Goal: Use online tool/utility: Utilize a website feature to perform a specific function

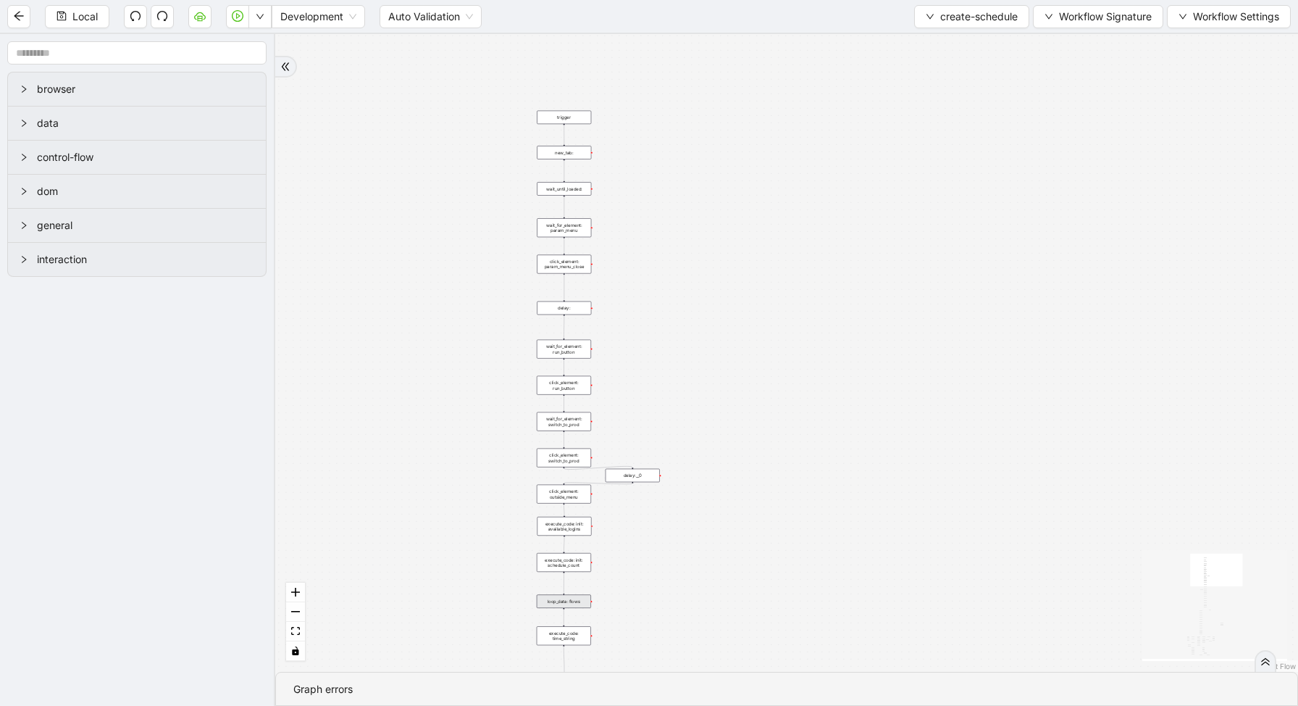
click at [401, 57] on div "loopFrom exitFrom fallback enable_retry has_error is_selected fallback create_s…" at bounding box center [786, 352] width 1023 height 637
click at [937, 30] on div "Local Development Auto Validation create-schedule Workflow Signature Workflow S…" at bounding box center [649, 16] width 1298 height 33
click at [935, 25] on button "create-schedule" at bounding box center [971, 16] width 115 height 23
click at [934, 49] on span "Select" at bounding box center [967, 45] width 93 height 16
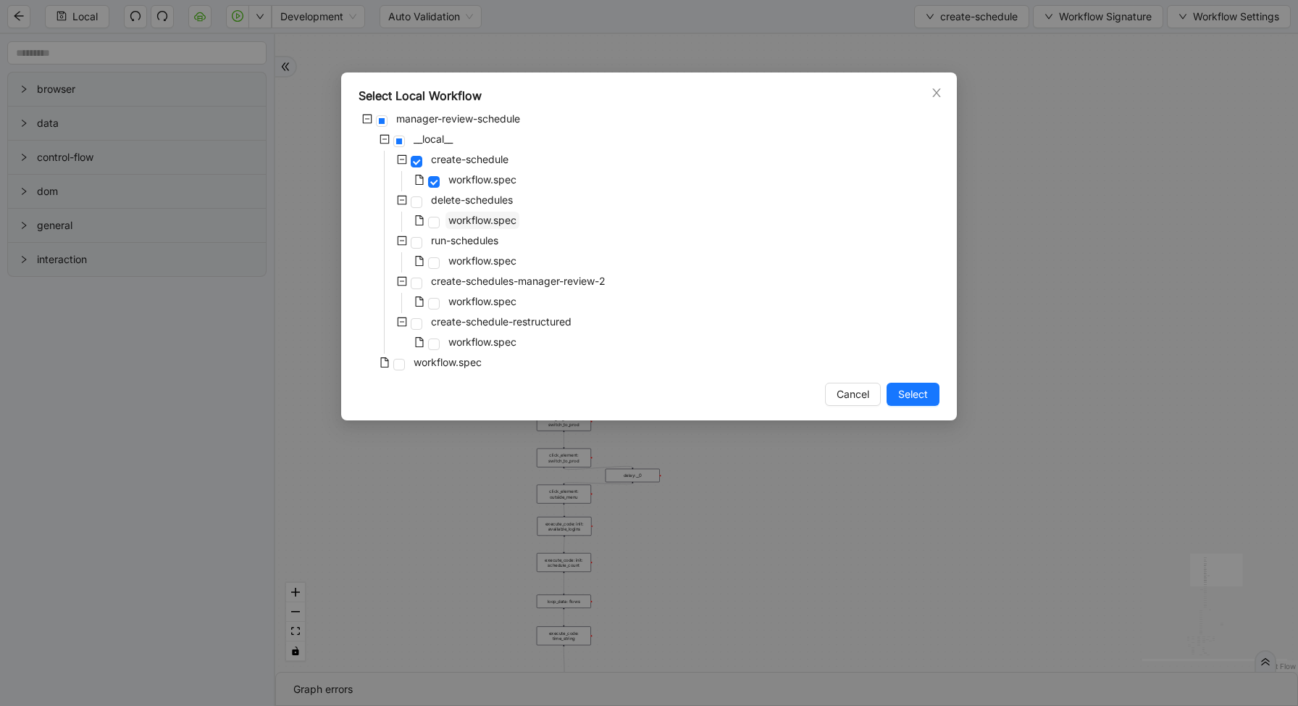
click at [469, 217] on span "workflow.spec" at bounding box center [482, 220] width 68 height 12
click at [915, 392] on span "Select" at bounding box center [913, 394] width 30 height 16
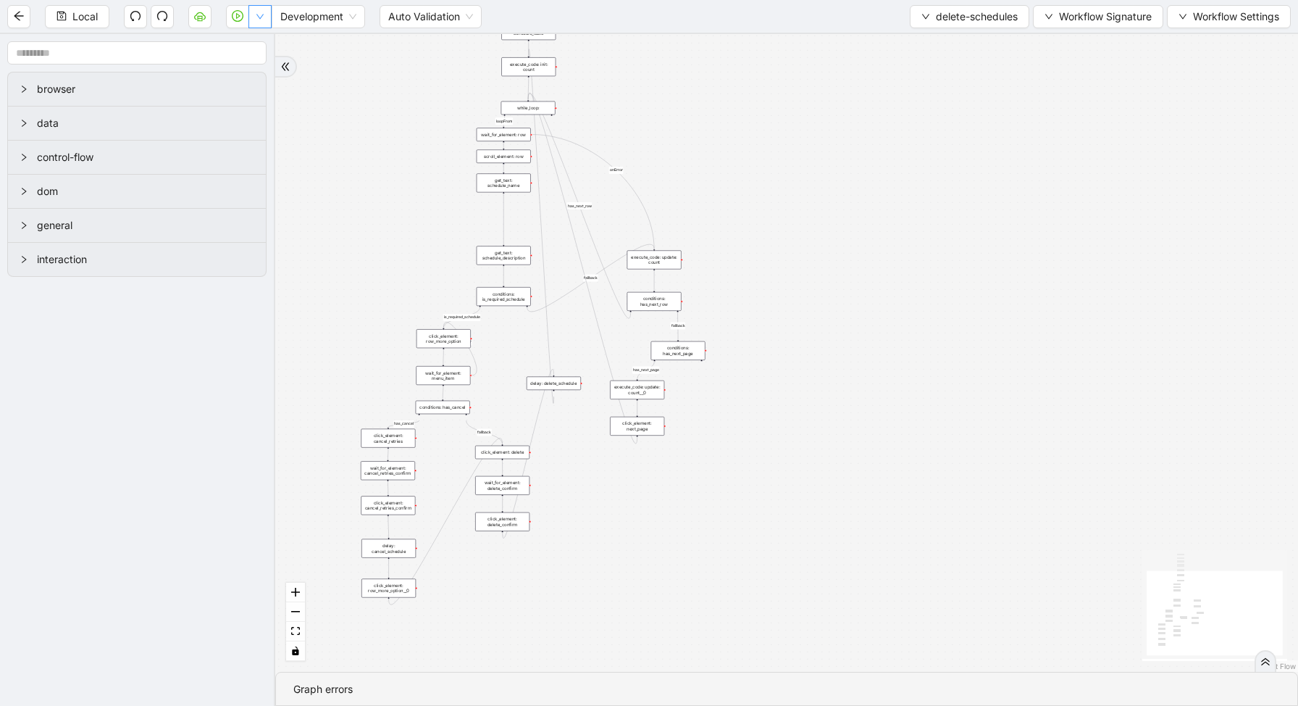
click at [260, 9] on button "button" at bounding box center [259, 16] width 23 height 23
click at [512, 295] on div "conditions: is_required_schedule" at bounding box center [504, 296] width 54 height 19
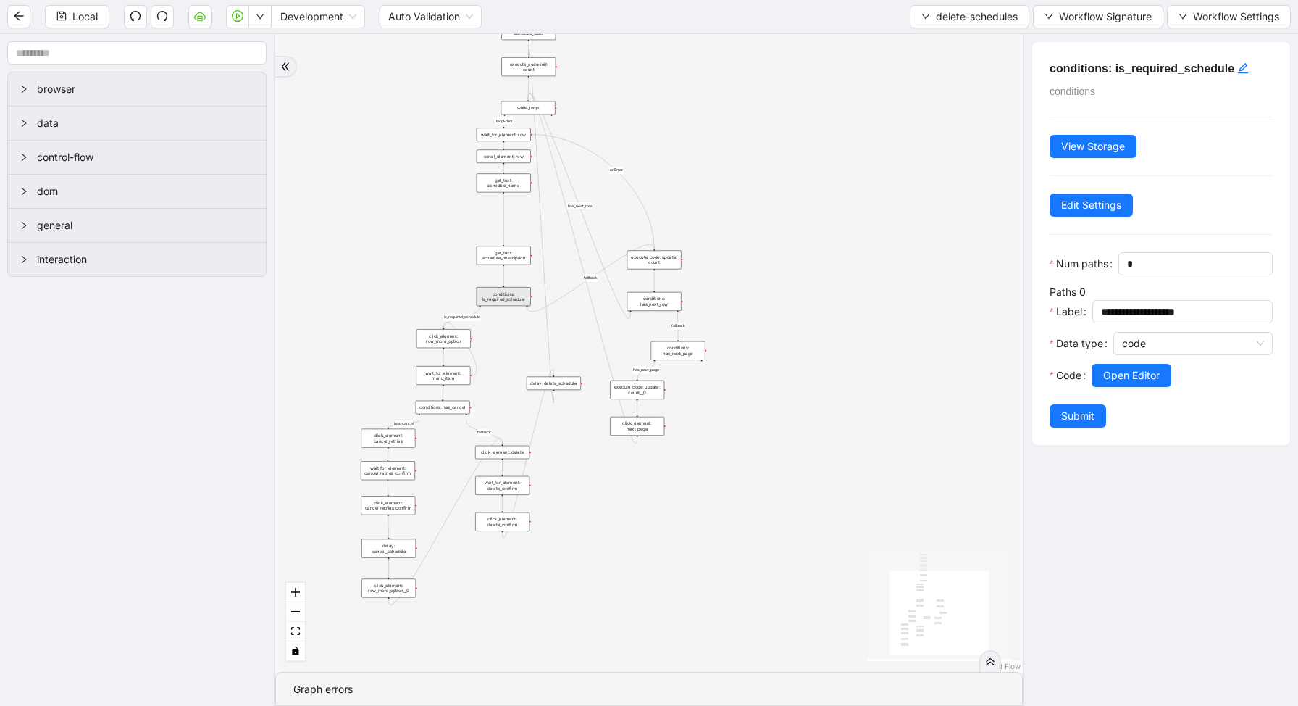
click at [1163, 387] on div at bounding box center [1182, 395] width 181 height 17
click at [1100, 378] on button "Open Editor" at bounding box center [1132, 375] width 80 height 23
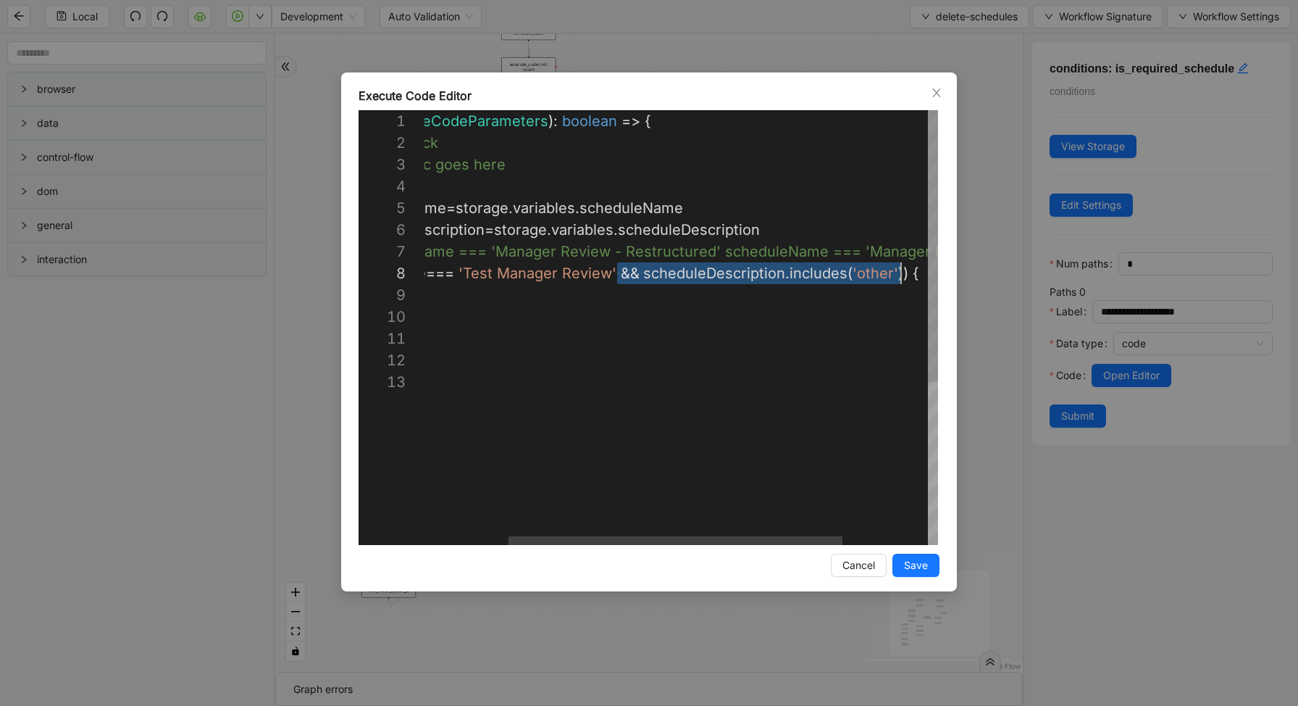
scroll to position [152, 606]
drag, startPoint x: 742, startPoint y: 275, endPoint x: 899, endPoint y: 272, distance: 157.2
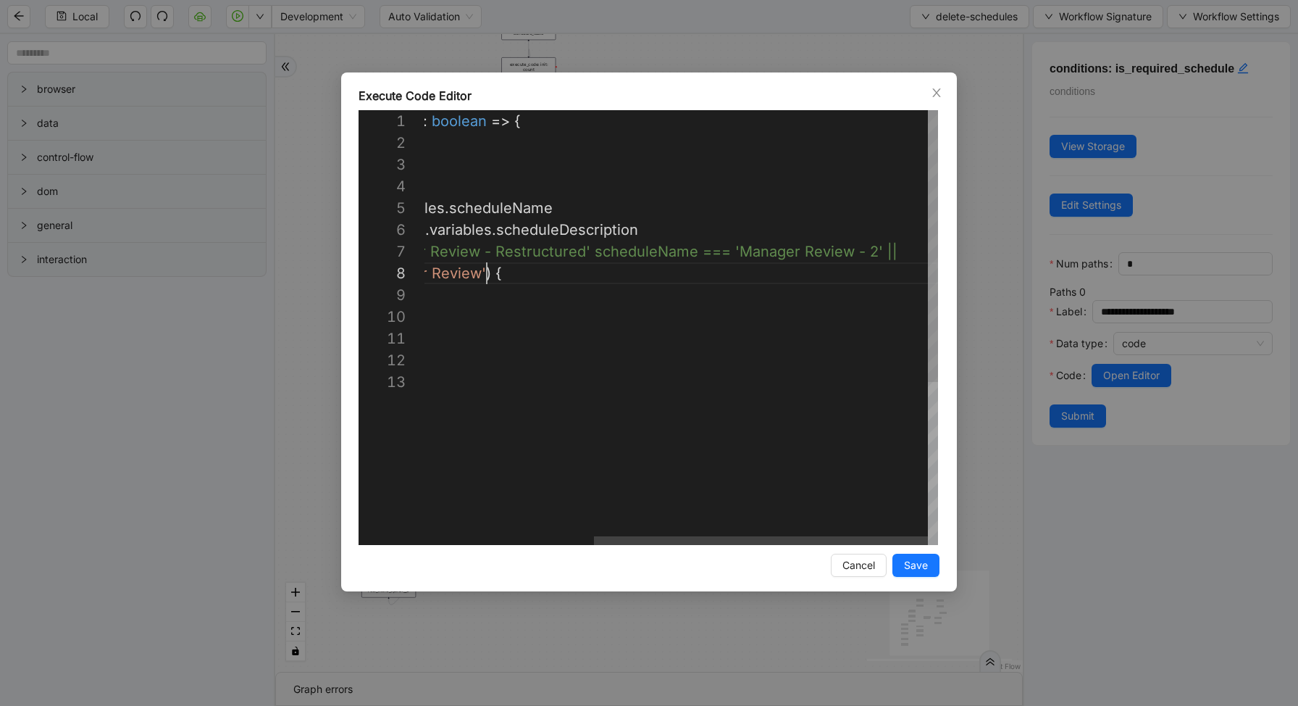
click at [898, 252] on div "({ storage }: ExecuteCodeParameters ): boolean => { //#region CodeBlock // code…" at bounding box center [551, 457] width 773 height 695
paste textarea "**********"
type textarea "**********"
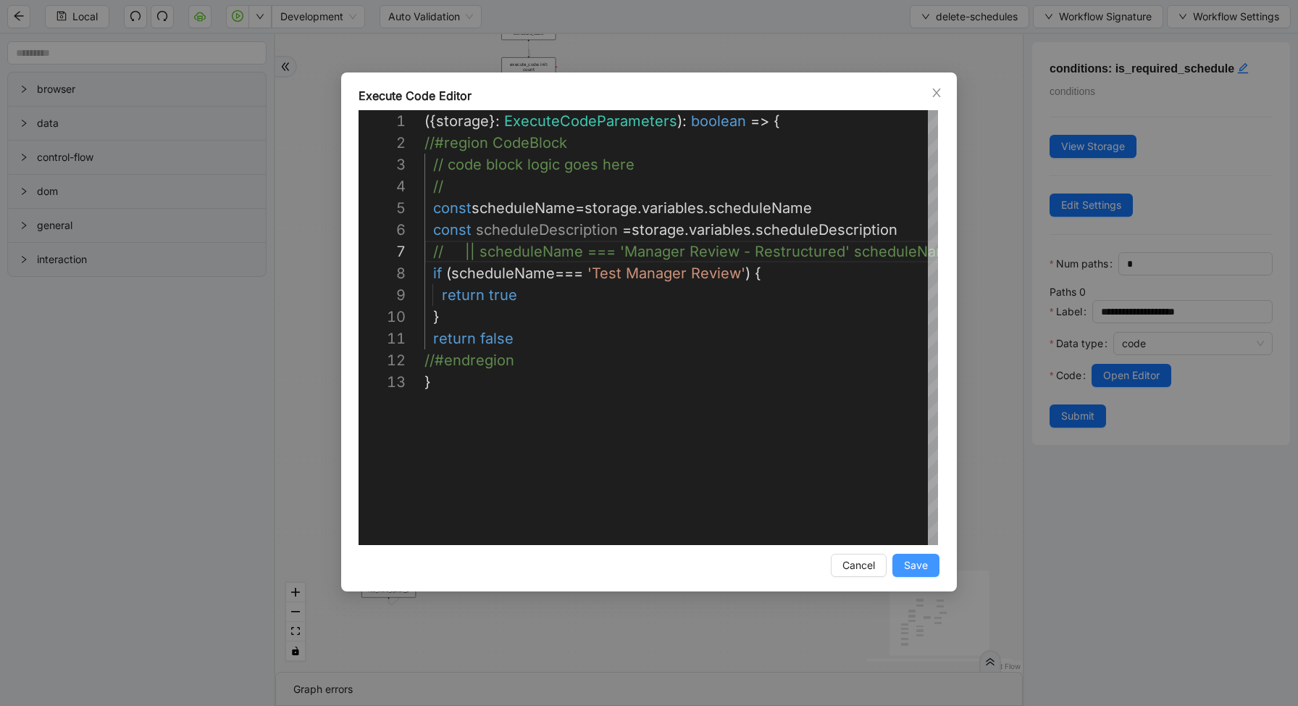
click at [911, 561] on span "Save" at bounding box center [916, 565] width 24 height 16
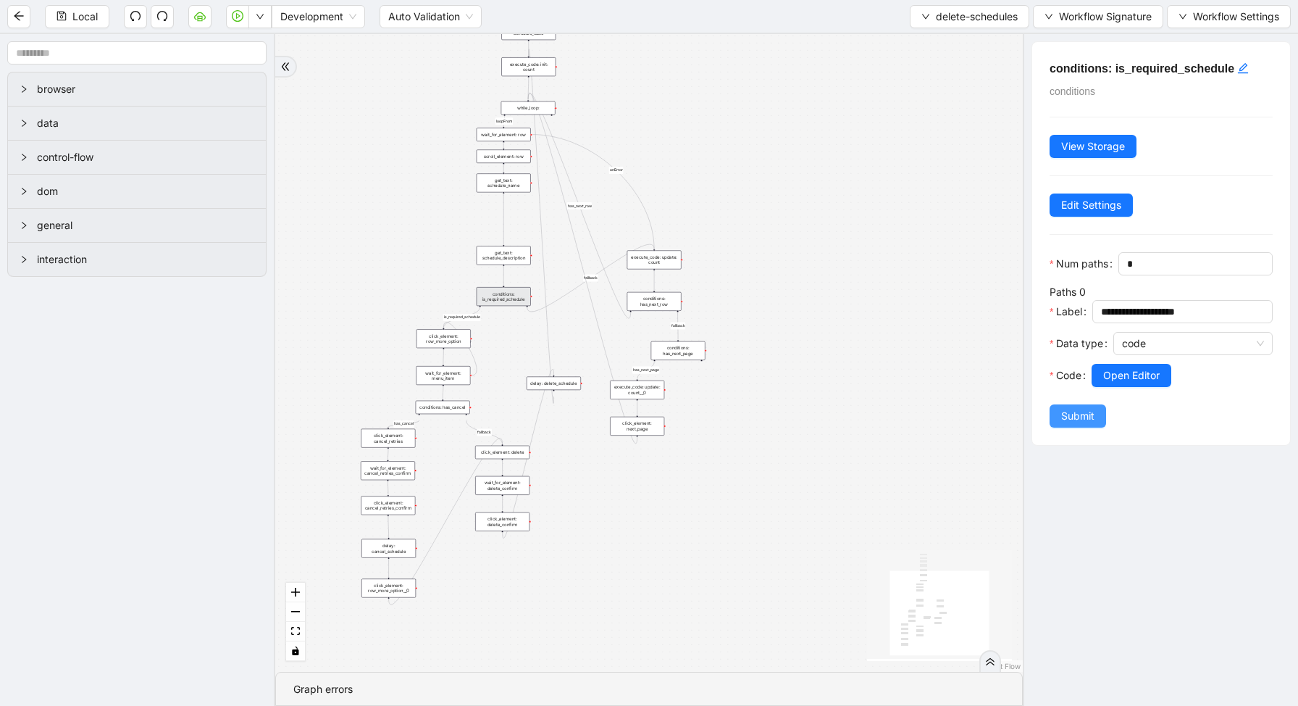
click at [1080, 419] on span "Submit" at bounding box center [1077, 416] width 33 height 16
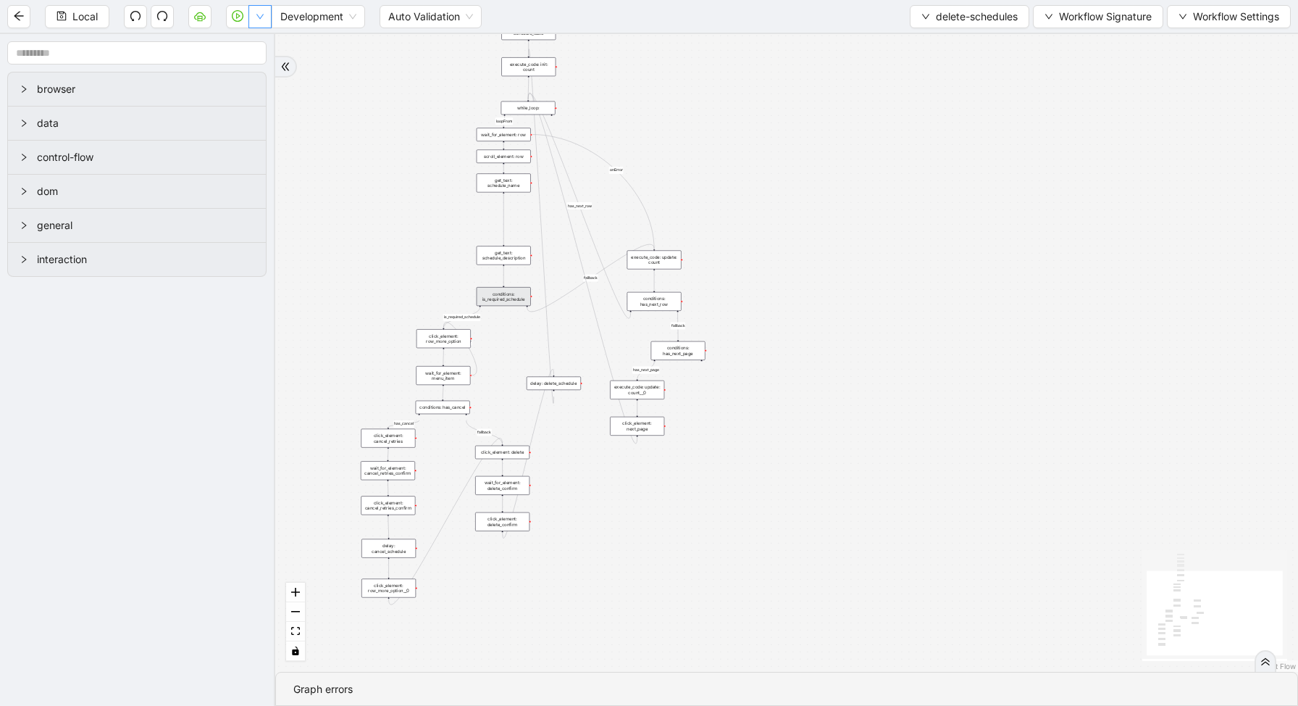
click at [261, 15] on icon "down" at bounding box center [260, 16] width 9 height 9
click at [262, 44] on li "Run local workflow" at bounding box center [214, 44] width 106 height 23
click at [941, 8] on button "delete-schedules" at bounding box center [970, 16] width 120 height 23
click at [941, 43] on span "Select" at bounding box center [966, 45] width 98 height 16
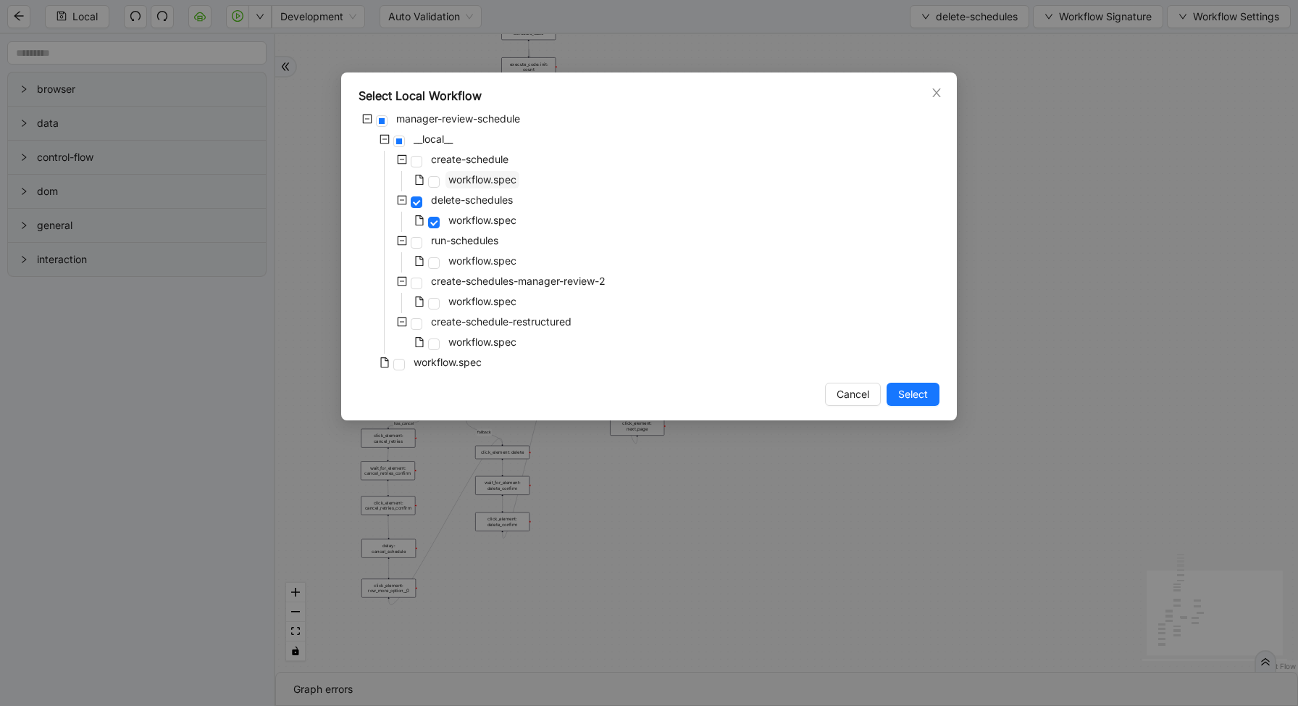
click at [475, 172] on span "workflow.spec" at bounding box center [483, 179] width 74 height 17
click at [906, 397] on span "Select" at bounding box center [913, 394] width 30 height 16
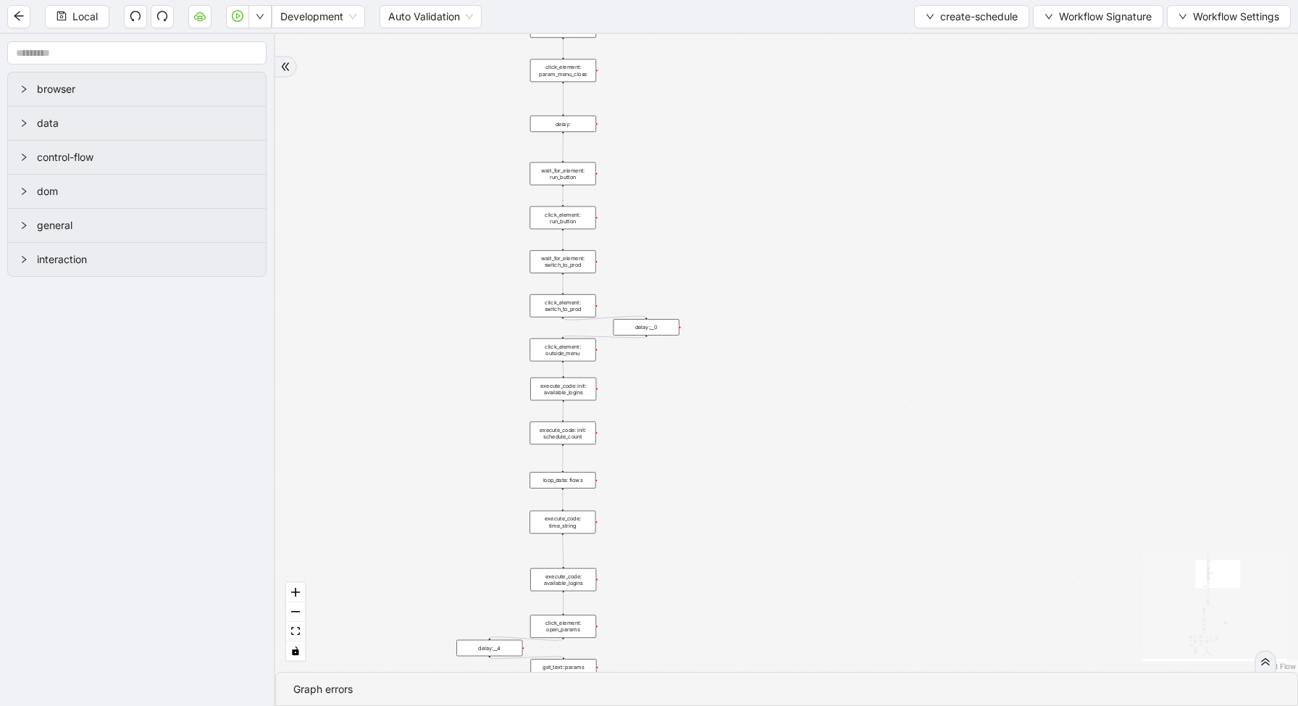
drag, startPoint x: 624, startPoint y: 407, endPoint x: 625, endPoint y: 230, distance: 176.8
click at [625, 230] on div "loopFrom exitFrom fallback enable_retry has_error is_selected fallback create_s…" at bounding box center [786, 352] width 1023 height 637
click at [572, 479] on div "loop_data: flows" at bounding box center [563, 480] width 66 height 16
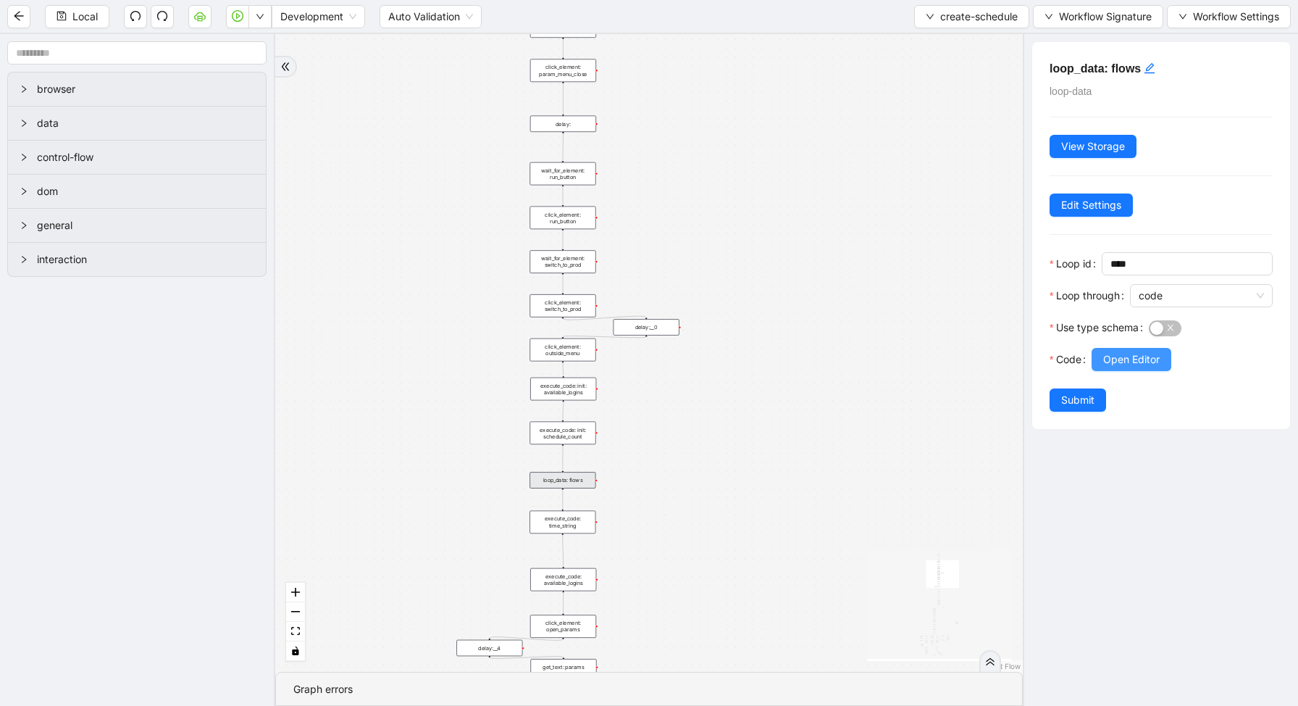
click at [1105, 361] on span "Open Editor" at bounding box center [1131, 359] width 57 height 16
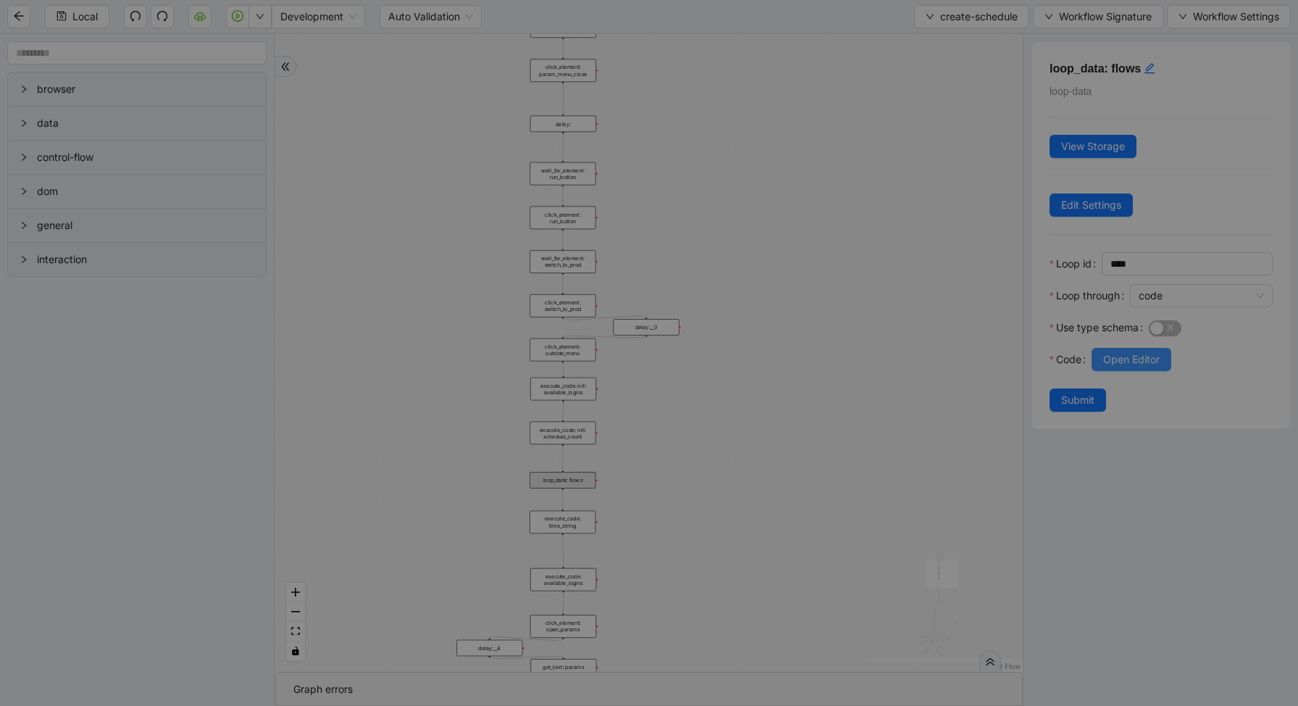
scroll to position [196, 0]
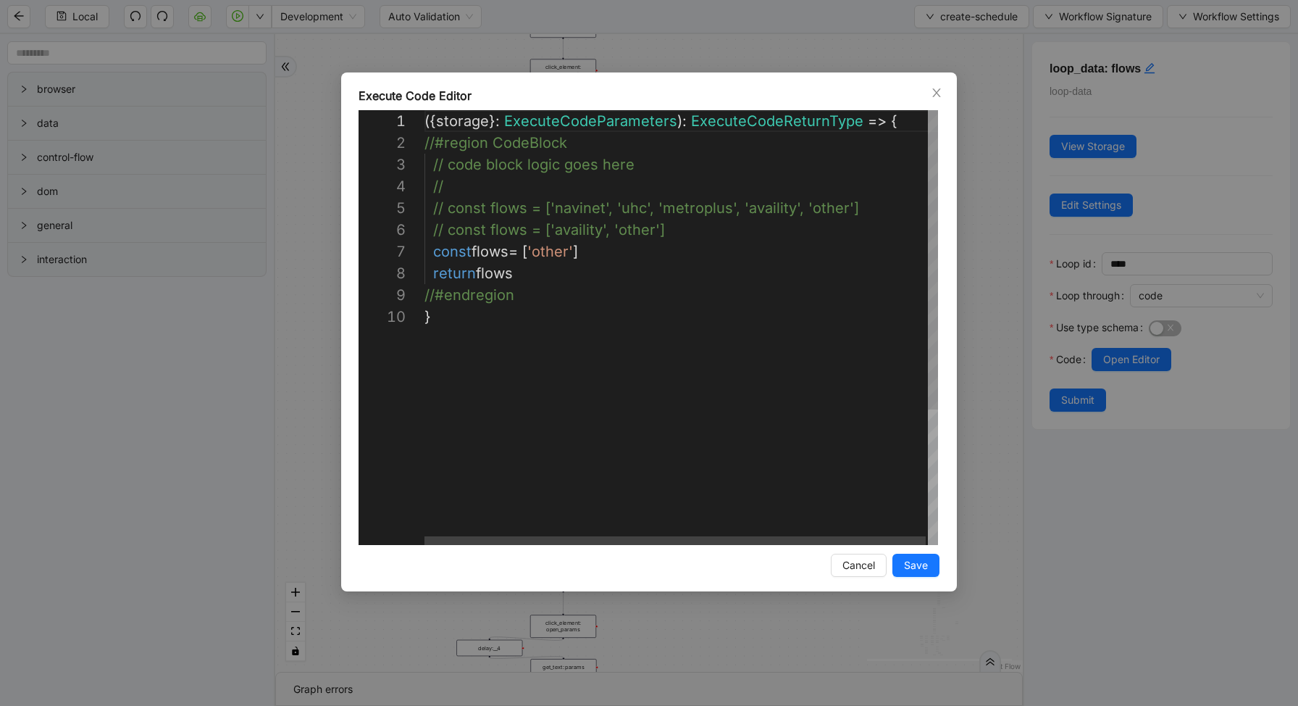
click at [865, 201] on div "({ storage }: ExecuteCodeParameters ): ExecuteCodeReturnType => { //#region Cod…" at bounding box center [683, 425] width 516 height 630
click at [767, 248] on div "( { storage } : ExecuteCodeParameters ): ExecuteCodeReturnType => { //#region C…" at bounding box center [683, 425] width 516 height 630
type textarea "**********"
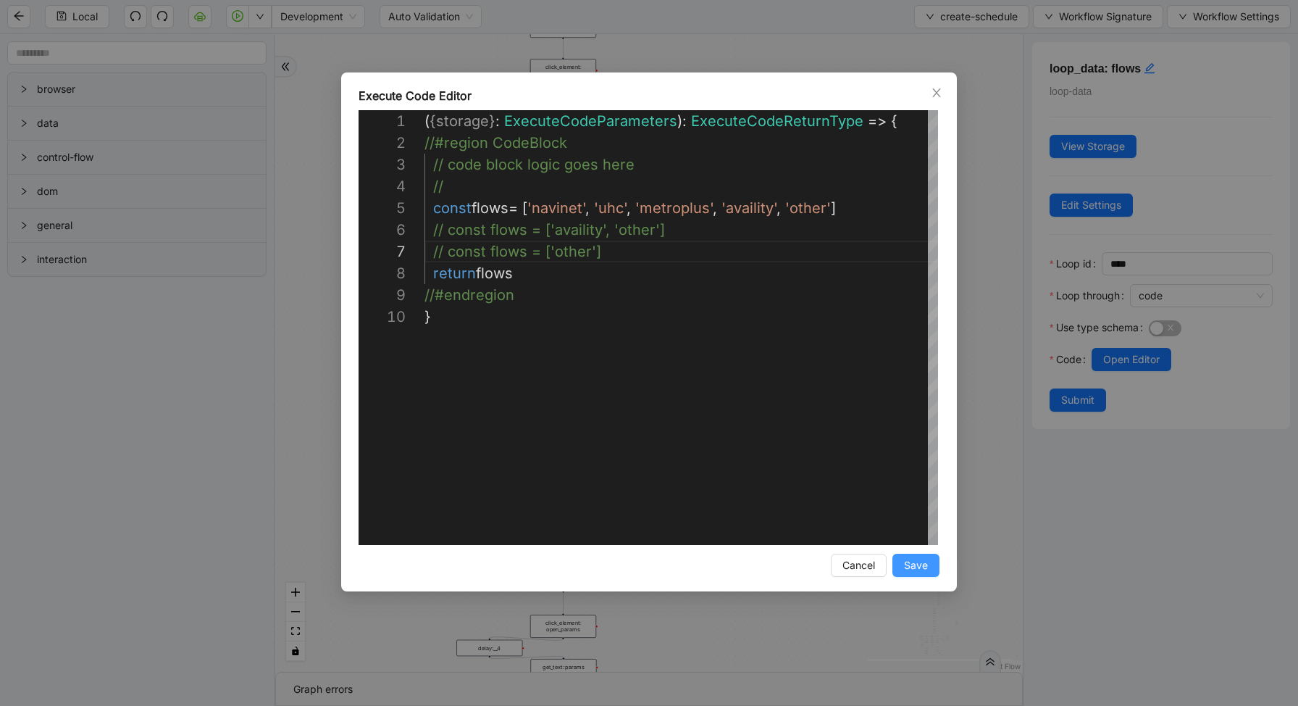
click at [913, 572] on span "Save" at bounding box center [916, 565] width 24 height 16
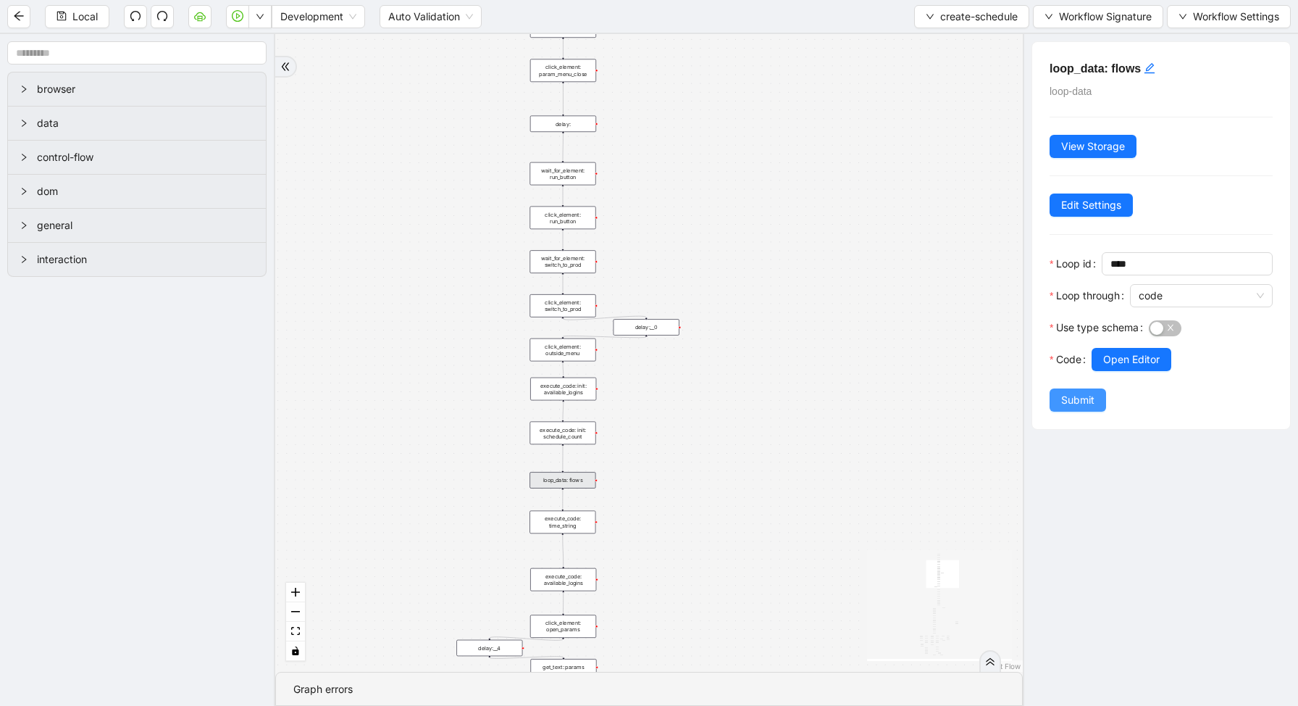
click at [1084, 400] on span "Submit" at bounding box center [1077, 400] width 33 height 16
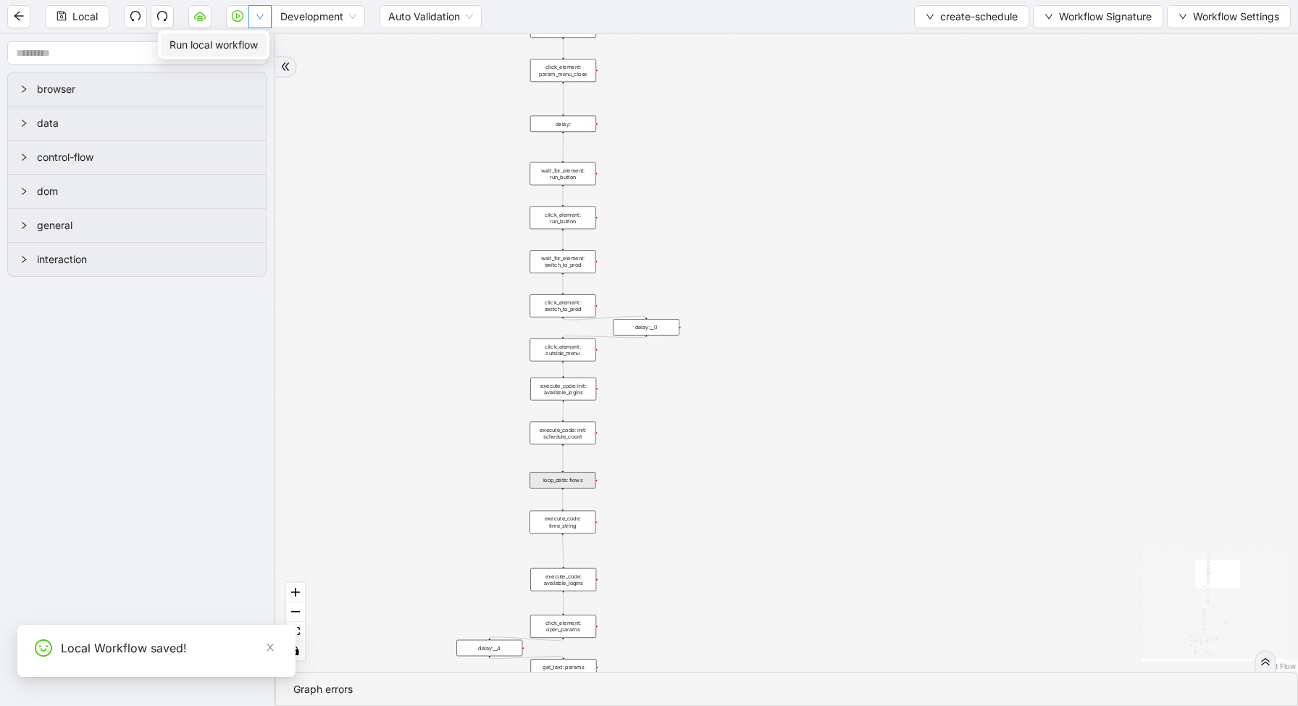
click at [259, 21] on button "button" at bounding box center [259, 16] width 23 height 23
click at [252, 37] on span "Run local workflow" at bounding box center [214, 45] width 88 height 16
